Goal: Navigation & Orientation: Go to known website

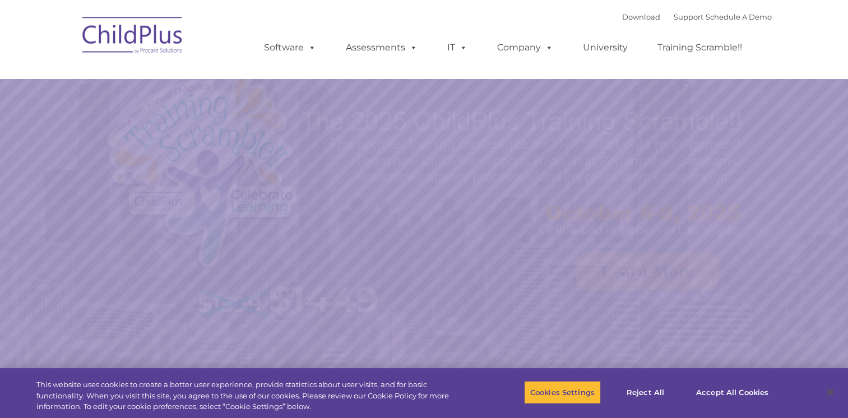
select select "MEDIUM"
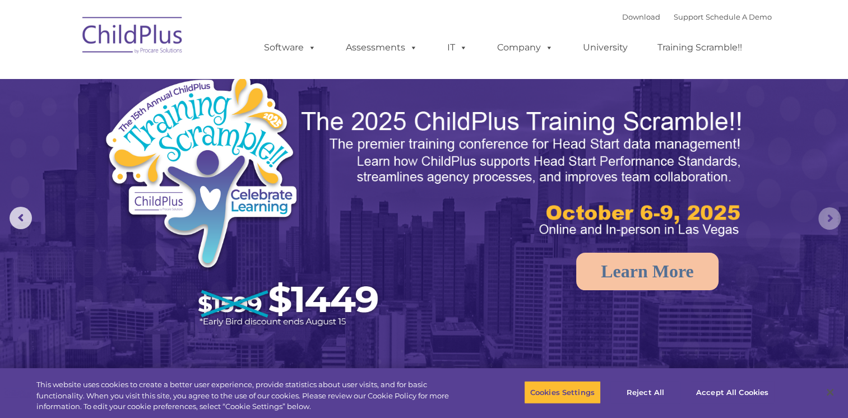
click at [835, 224] on rs-arrow at bounding box center [829, 218] width 22 height 22
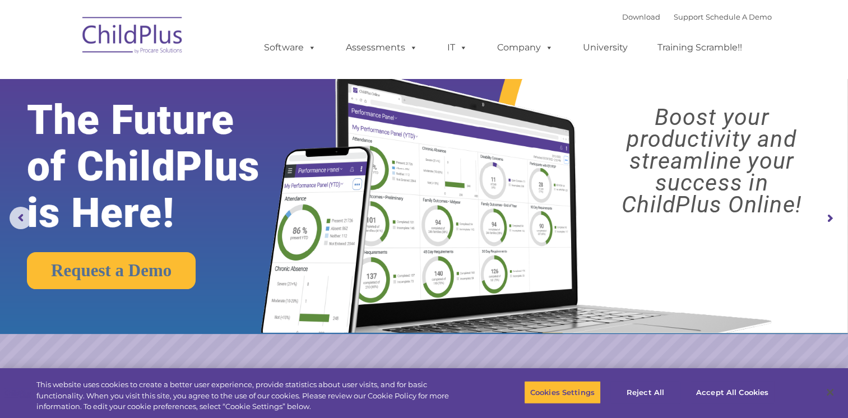
click at [111, 45] on img at bounding box center [133, 37] width 112 height 56
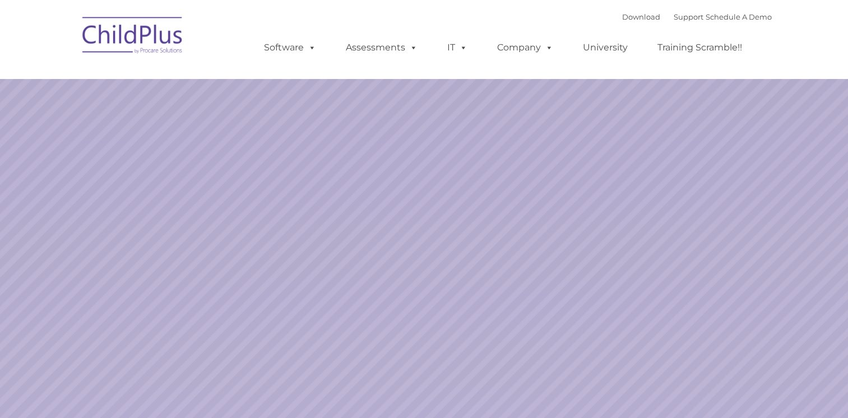
select select "MEDIUM"
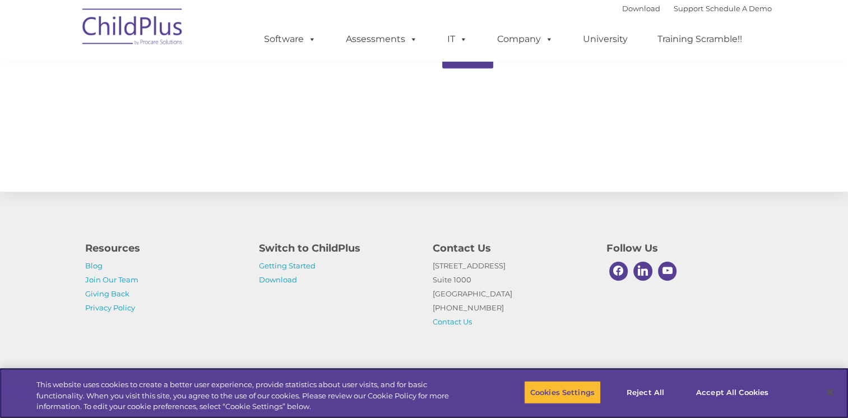
scroll to position [1232, 0]
